Goal: Transaction & Acquisition: Purchase product/service

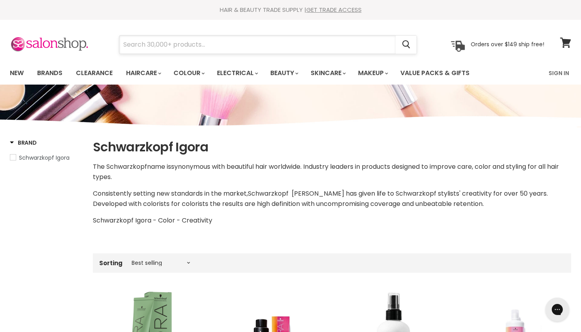
click at [195, 45] on input "Search" at bounding box center [257, 45] width 276 height 18
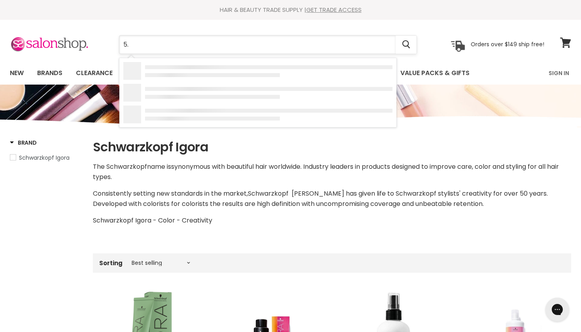
type input "5.1"
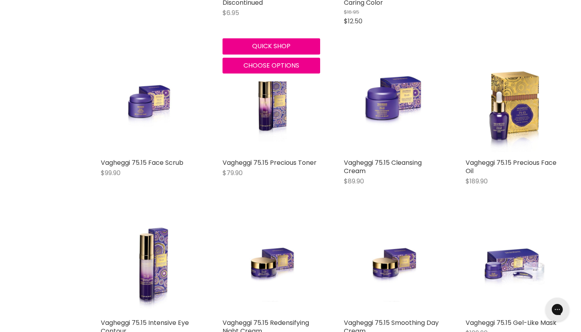
scroll to position [628, 0]
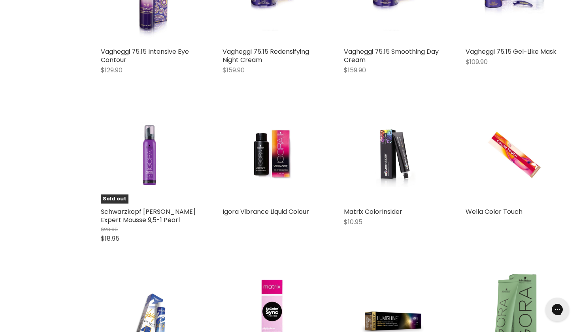
scroll to position [805, 0]
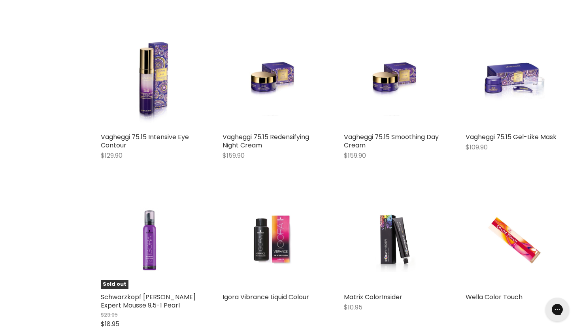
click at [272, 283] on img "Main content" at bounding box center [271, 240] width 65 height 98
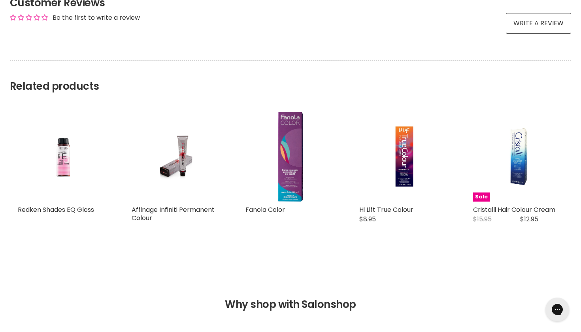
scroll to position [616, 0]
